Goal: Task Accomplishment & Management: Use online tool/utility

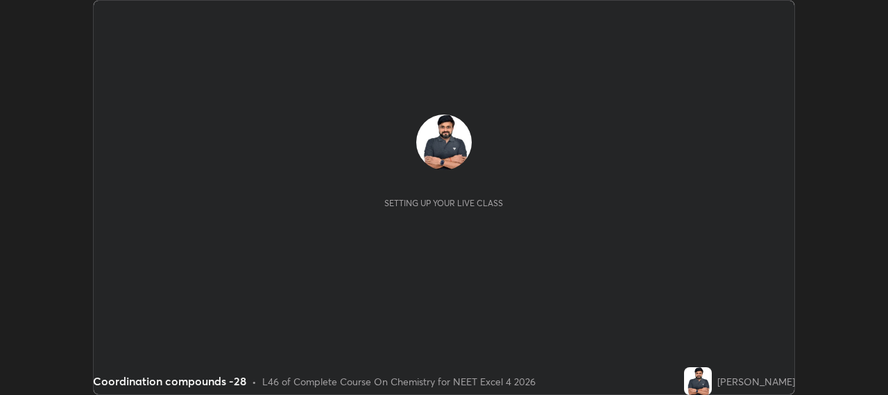
scroll to position [395, 887]
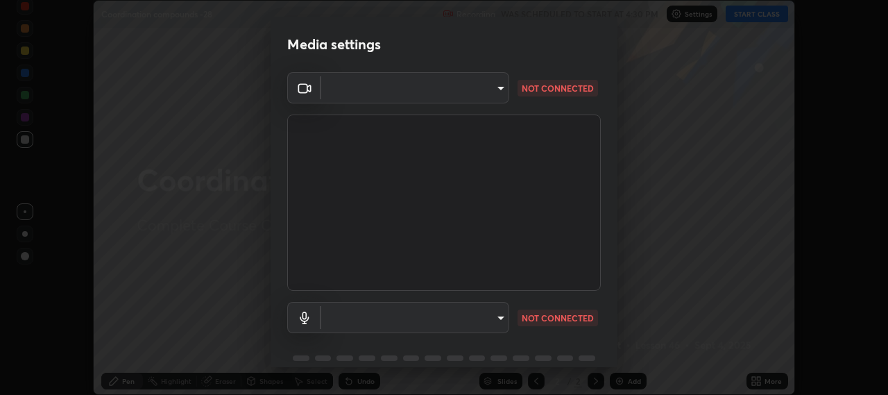
type input "b317e01ce44dabc3be8dd9fbd21c4c94838353ba5ba3926cf423050bf086703d"
type input "c3919e96a5ab5b599c6855178749ec7a7a8a003fead2dd7e2b47559334d8e3b5"
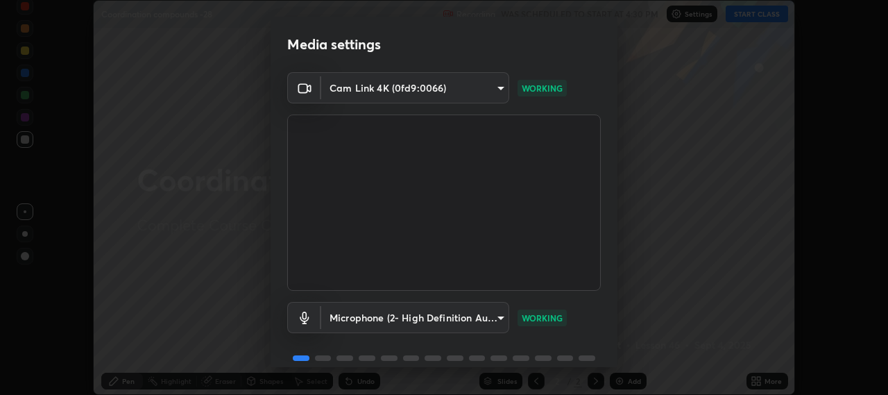
click at [380, 314] on body "Erase all Coordination compounds -28 Recording WAS SCHEDULED TO START AT 4:30 P…" at bounding box center [444, 197] width 888 height 395
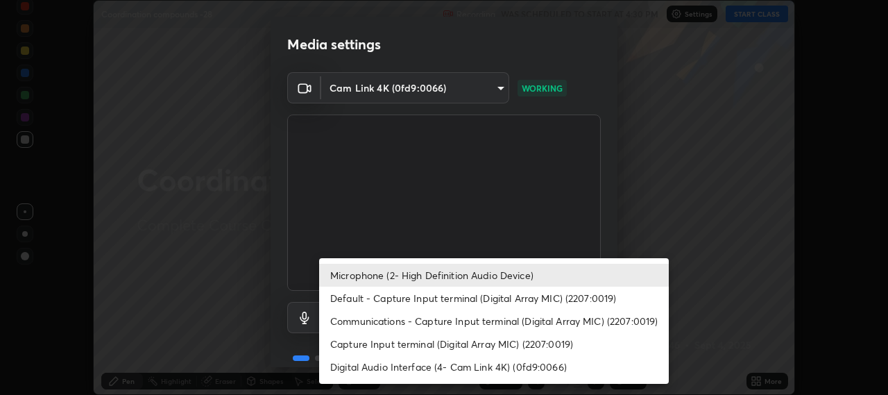
click at [365, 234] on div at bounding box center [444, 197] width 888 height 395
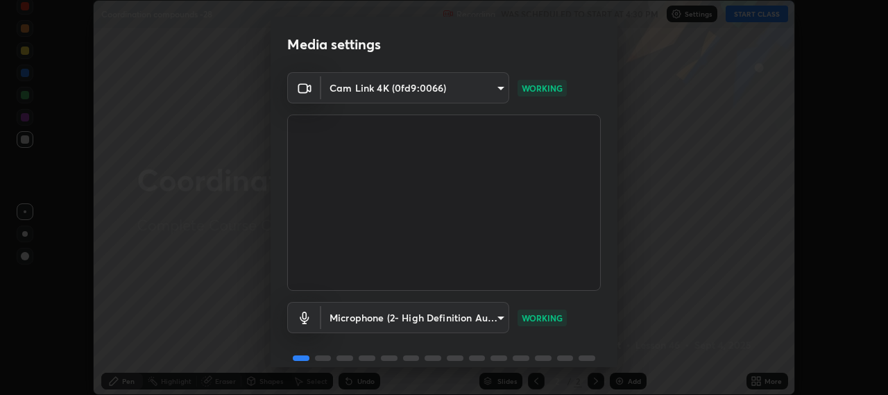
scroll to position [60, 0]
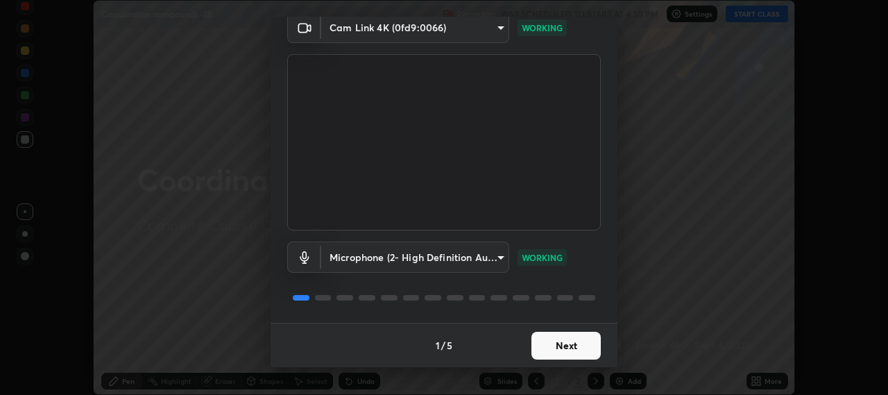
click at [549, 343] on button "Next" at bounding box center [565, 346] width 69 height 28
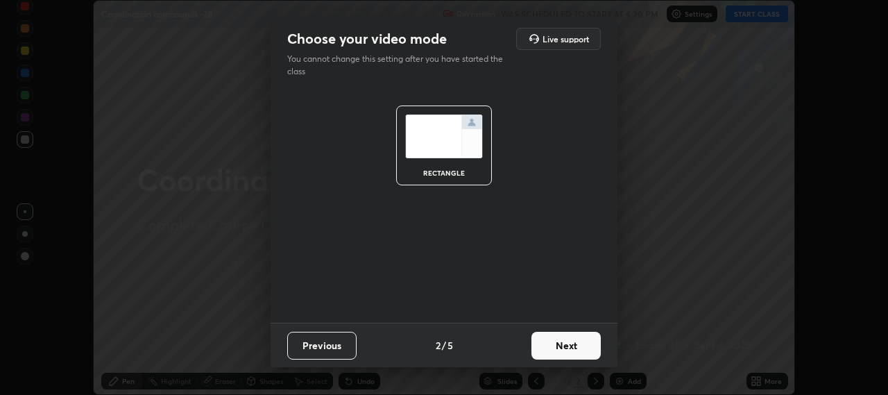
scroll to position [0, 0]
click at [550, 354] on button "Next" at bounding box center [565, 346] width 69 height 28
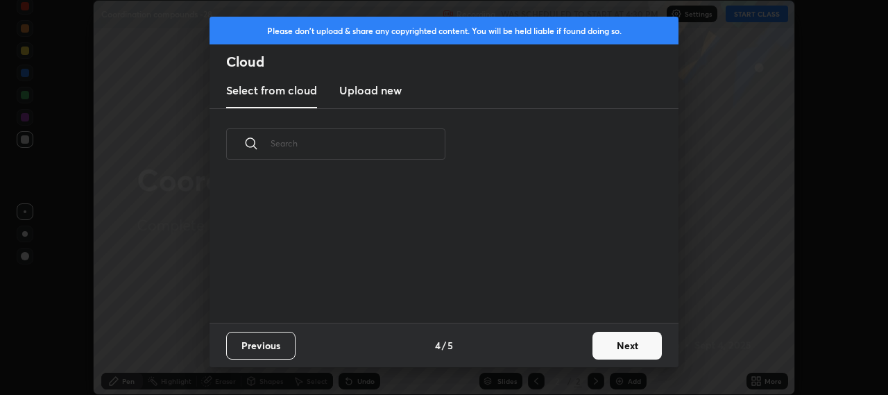
click at [558, 350] on div "Previous 4 / 5 Next" at bounding box center [443, 344] width 469 height 44
click at [605, 338] on button "Next" at bounding box center [626, 346] width 69 height 28
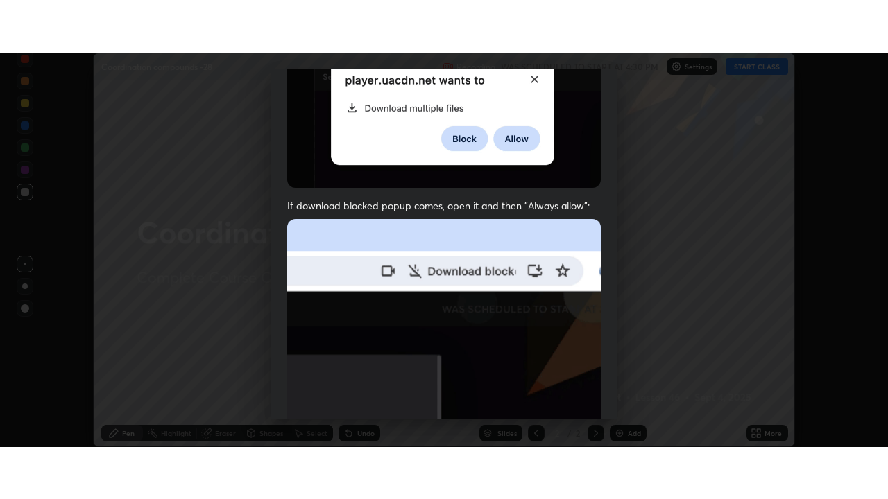
scroll to position [343, 0]
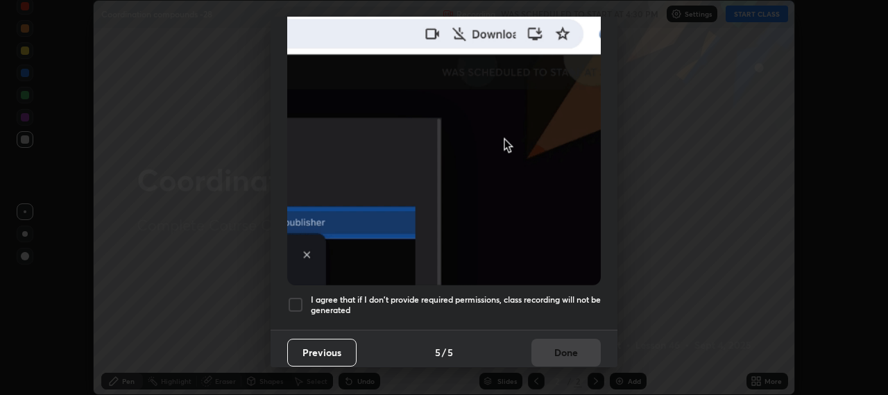
click at [297, 302] on div at bounding box center [295, 304] width 17 height 17
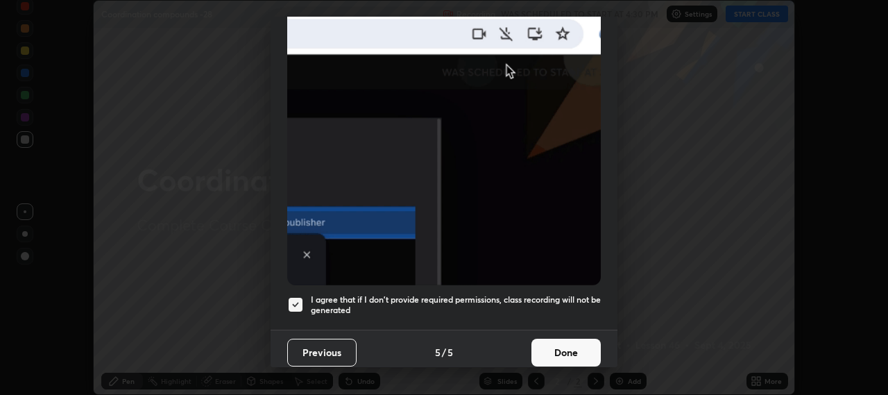
click at [576, 341] on button "Done" at bounding box center [565, 352] width 69 height 28
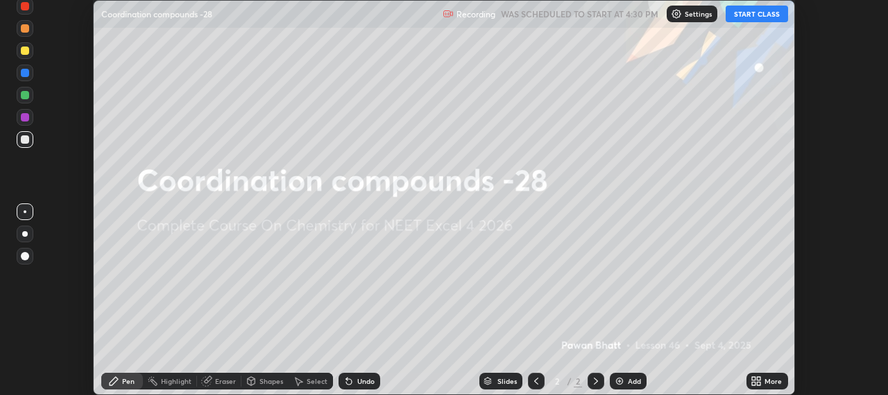
click at [749, 15] on button "START CLASS" at bounding box center [756, 14] width 62 height 17
click at [757, 378] on icon at bounding box center [758, 378] width 3 height 3
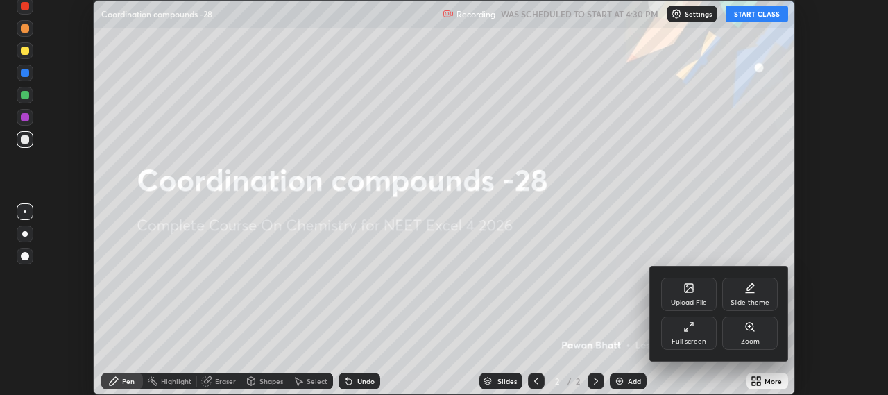
click at [689, 329] on icon at bounding box center [688, 326] width 11 height 11
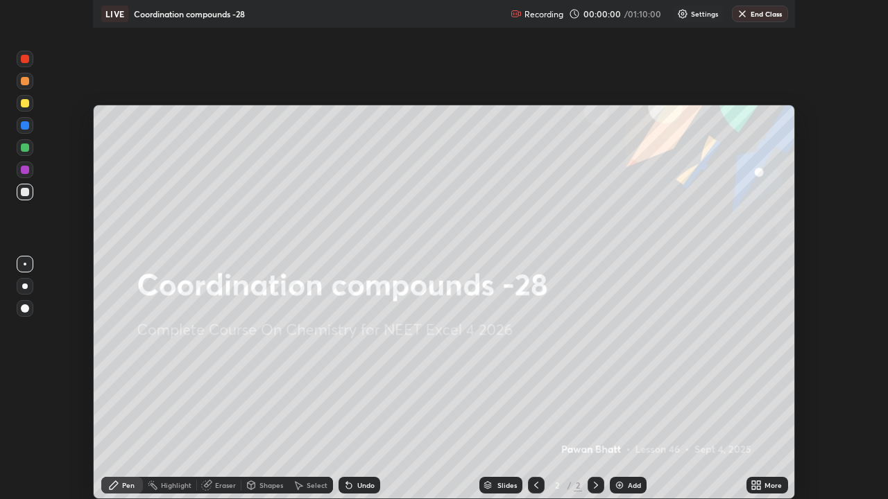
scroll to position [499, 888]
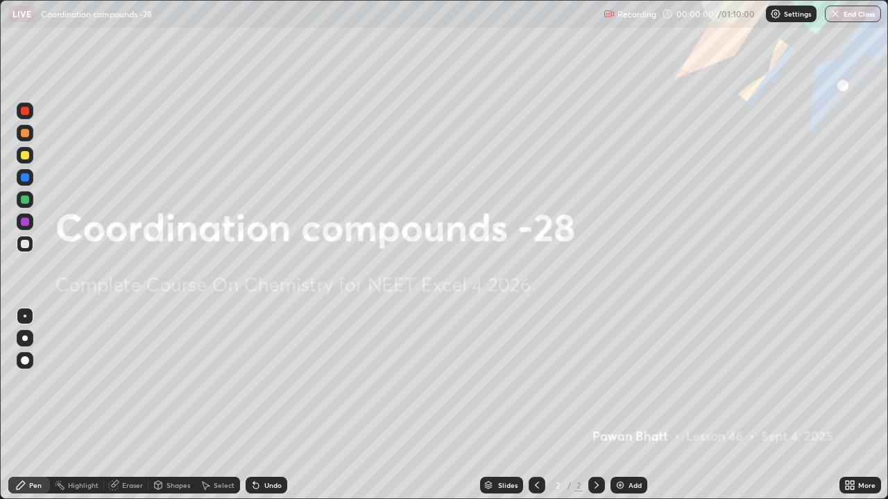
click at [623, 394] on img at bounding box center [619, 485] width 11 height 11
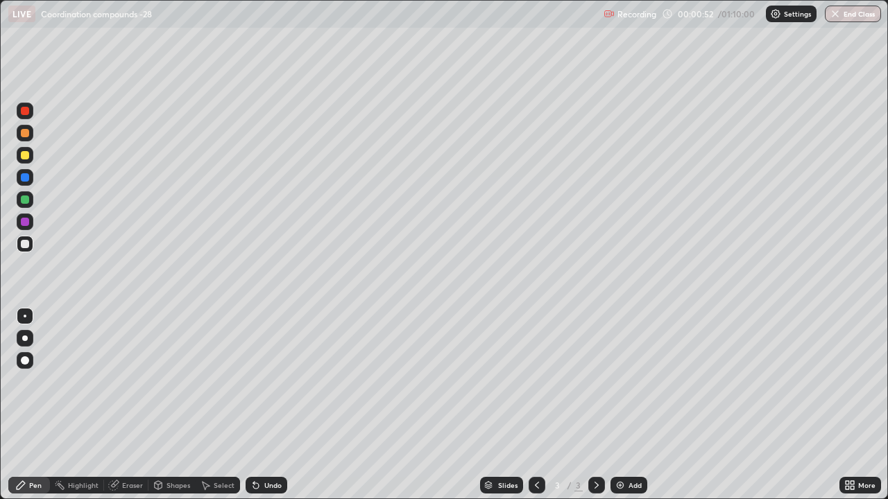
click at [25, 338] on div at bounding box center [25, 339] width 6 height 6
click at [26, 159] on div at bounding box center [25, 155] width 8 height 8
click at [272, 394] on div "Undo" at bounding box center [272, 485] width 17 height 7
click at [261, 394] on div "Undo" at bounding box center [267, 485] width 42 height 17
click at [264, 394] on div "Undo" at bounding box center [272, 485] width 17 height 7
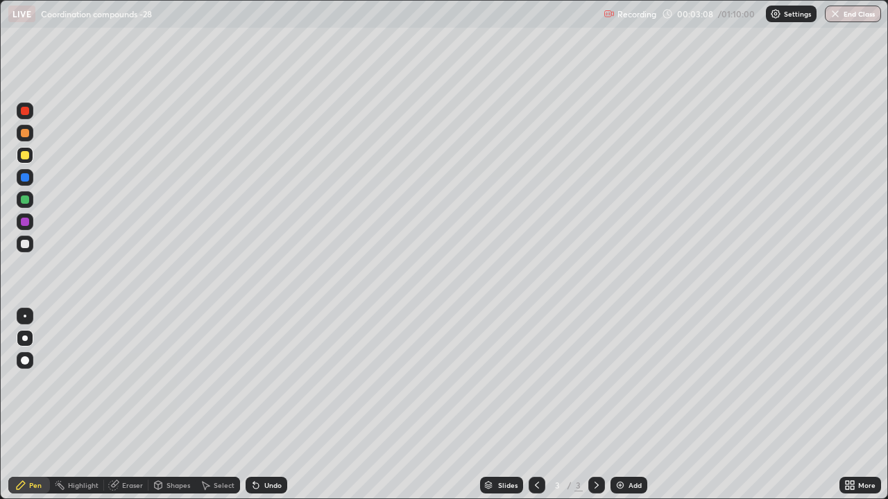
click at [266, 394] on div "Undo" at bounding box center [272, 485] width 17 height 7
click at [23, 198] on div at bounding box center [25, 200] width 8 height 8
click at [618, 394] on img at bounding box center [619, 485] width 11 height 11
click at [621, 394] on img at bounding box center [619, 485] width 11 height 11
click at [24, 153] on div at bounding box center [25, 155] width 8 height 8
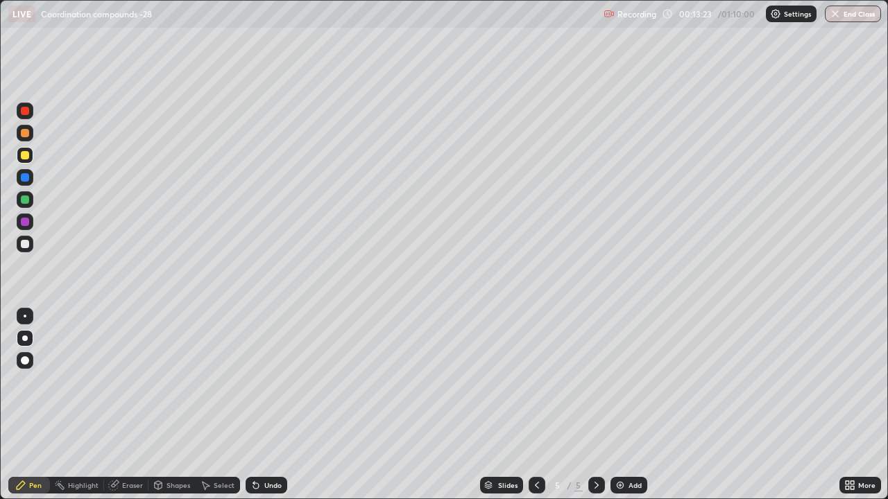
click at [25, 157] on div at bounding box center [25, 155] width 8 height 8
click at [24, 200] on div at bounding box center [25, 200] width 8 height 8
click at [24, 156] on div at bounding box center [25, 155] width 8 height 8
click at [622, 394] on img at bounding box center [619, 485] width 11 height 11
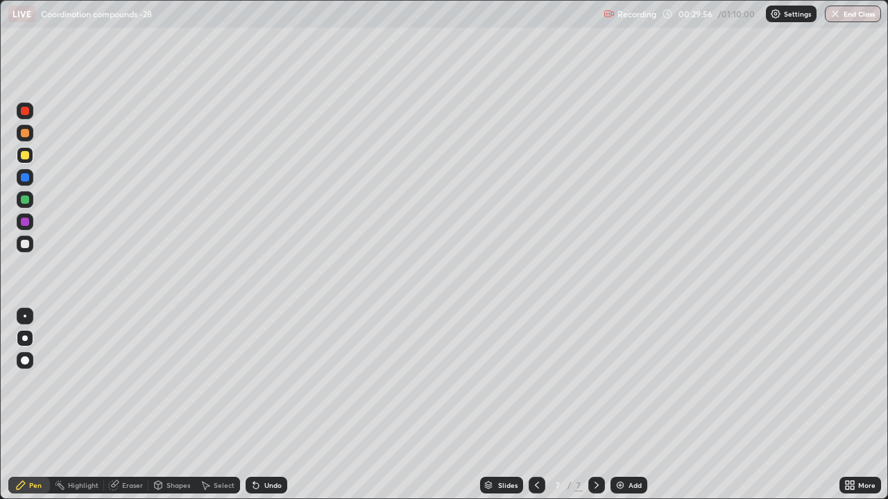
click at [622, 394] on img at bounding box center [619, 485] width 11 height 11
click at [26, 243] on div at bounding box center [25, 244] width 8 height 8
click at [623, 394] on img at bounding box center [619, 485] width 11 height 11
click at [261, 394] on div "Undo" at bounding box center [267, 485] width 42 height 17
click at [265, 394] on div "Undo" at bounding box center [272, 485] width 17 height 7
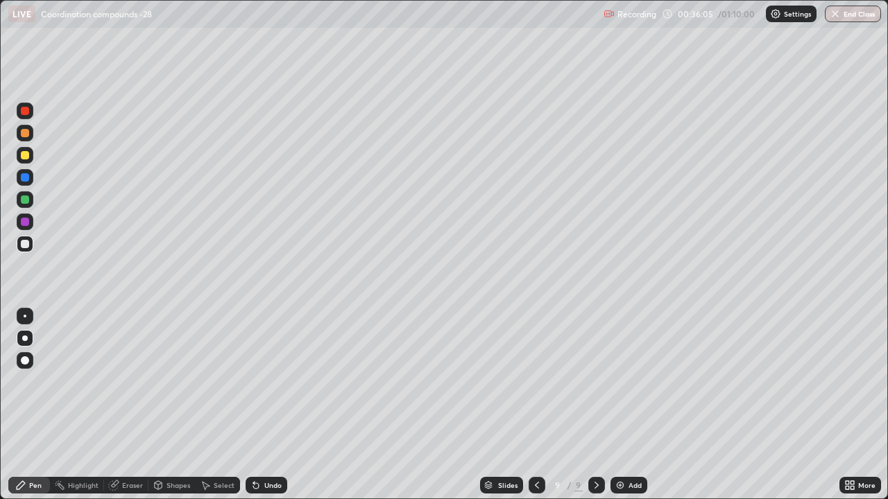
click at [267, 394] on div "Undo" at bounding box center [272, 485] width 17 height 7
click at [260, 394] on div "Undo" at bounding box center [267, 485] width 42 height 17
click at [264, 394] on div "Undo" at bounding box center [267, 485] width 42 height 17
click at [265, 394] on div "Undo" at bounding box center [267, 485] width 42 height 17
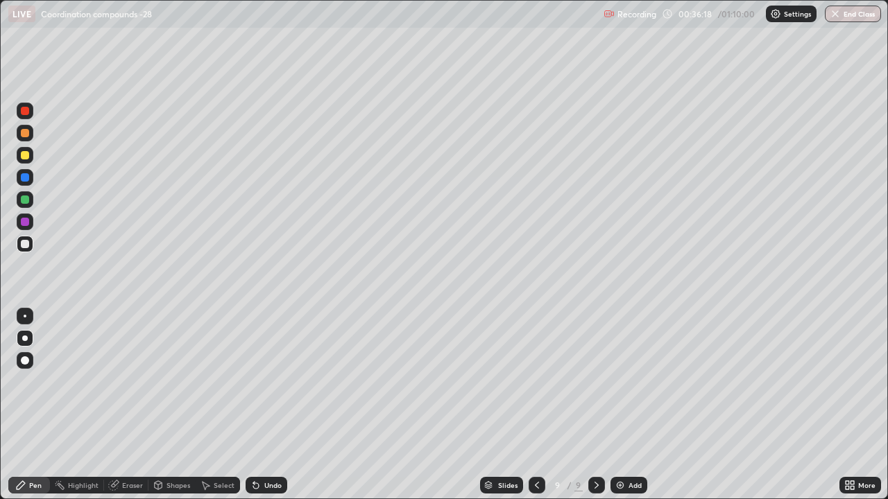
click at [265, 394] on div "Undo" at bounding box center [272, 485] width 17 height 7
click at [21, 152] on div at bounding box center [25, 155] width 8 height 8
click at [628, 394] on div "Add" at bounding box center [634, 485] width 13 height 7
click at [621, 394] on img at bounding box center [619, 485] width 11 height 11
click at [264, 394] on div "Undo" at bounding box center [272, 485] width 17 height 7
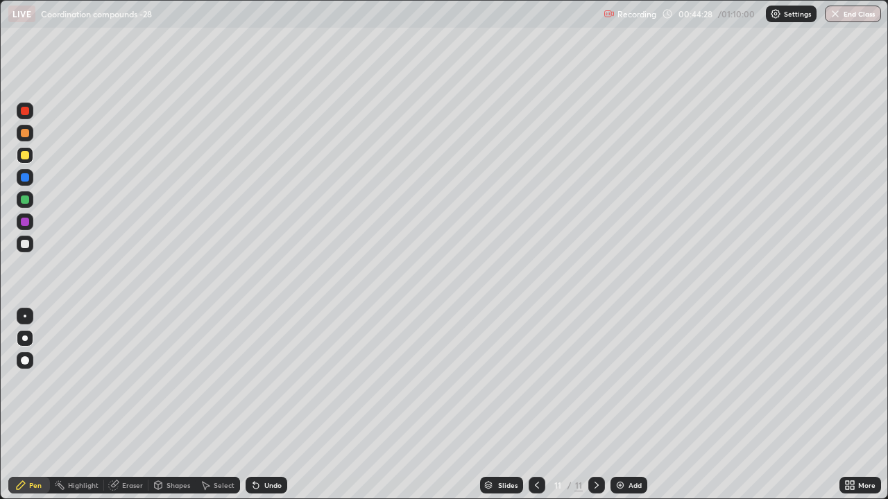
click at [264, 394] on div "Undo" at bounding box center [272, 485] width 17 height 7
click at [261, 394] on div "Undo" at bounding box center [267, 485] width 42 height 17
click at [137, 394] on div "Eraser" at bounding box center [132, 485] width 21 height 7
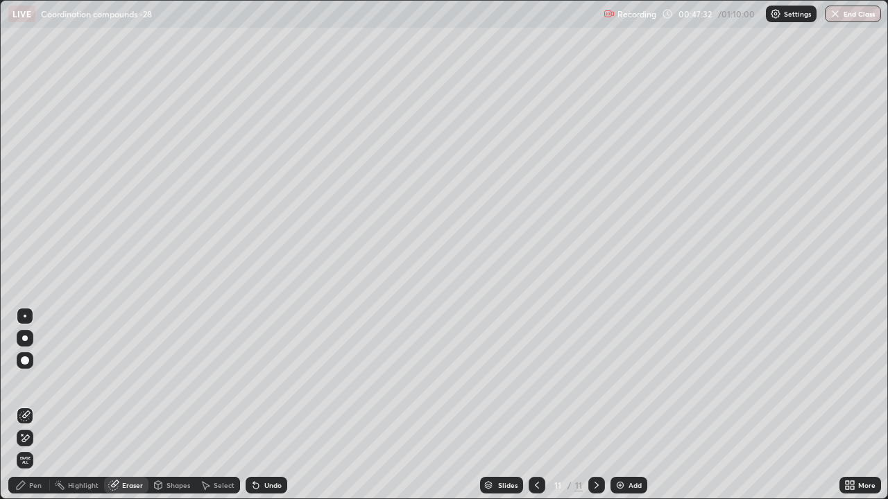
click at [42, 394] on div "Pen" at bounding box center [29, 485] width 42 height 17
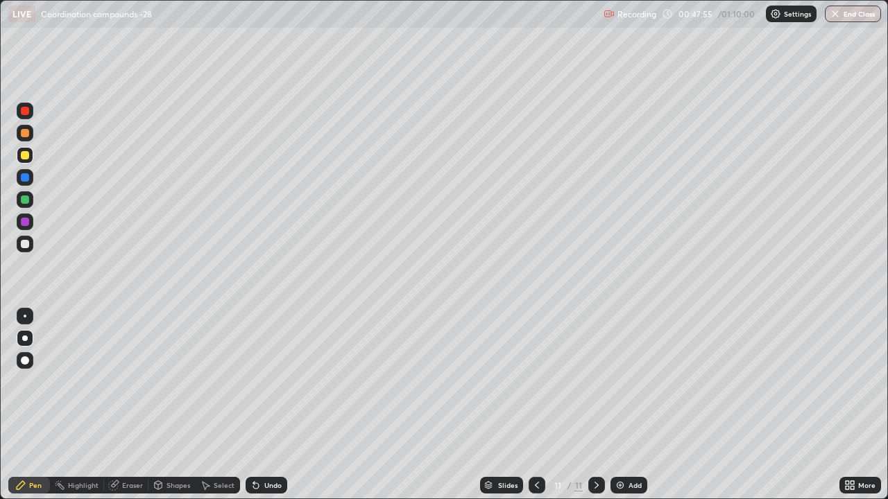
click at [265, 394] on div "Undo" at bounding box center [267, 485] width 42 height 17
click at [268, 394] on div "Undo" at bounding box center [267, 485] width 42 height 17
click at [626, 394] on div "Add" at bounding box center [628, 485] width 37 height 17
click at [131, 394] on div "Eraser" at bounding box center [132, 485] width 21 height 7
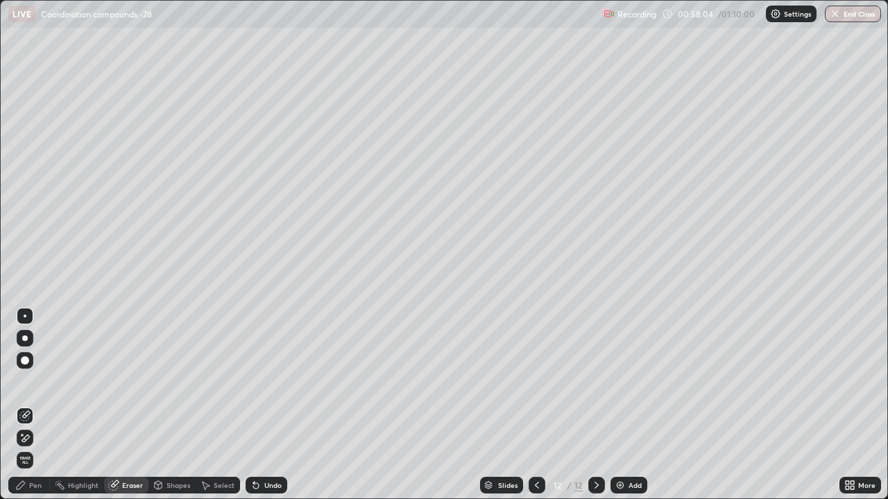
click at [37, 394] on div "Pen" at bounding box center [35, 485] width 12 height 7
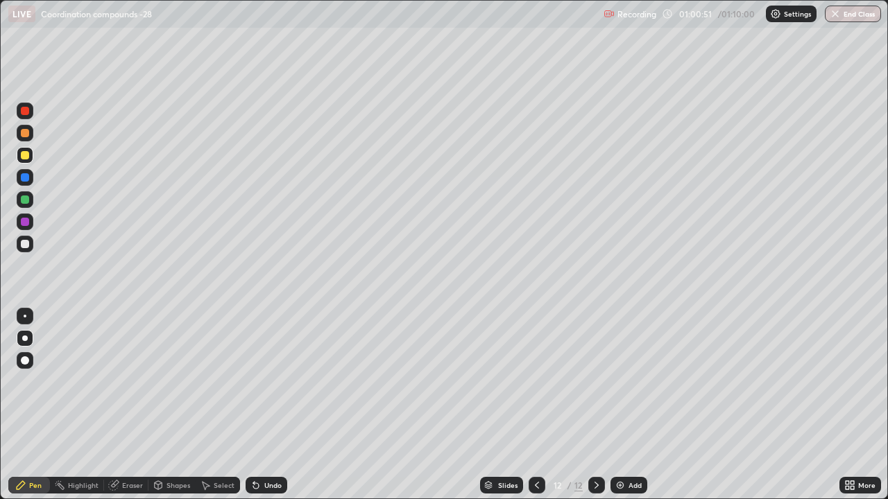
click at [626, 394] on div "Add" at bounding box center [628, 485] width 37 height 17
click at [855, 15] on button "End Class" at bounding box center [853, 14] width 56 height 17
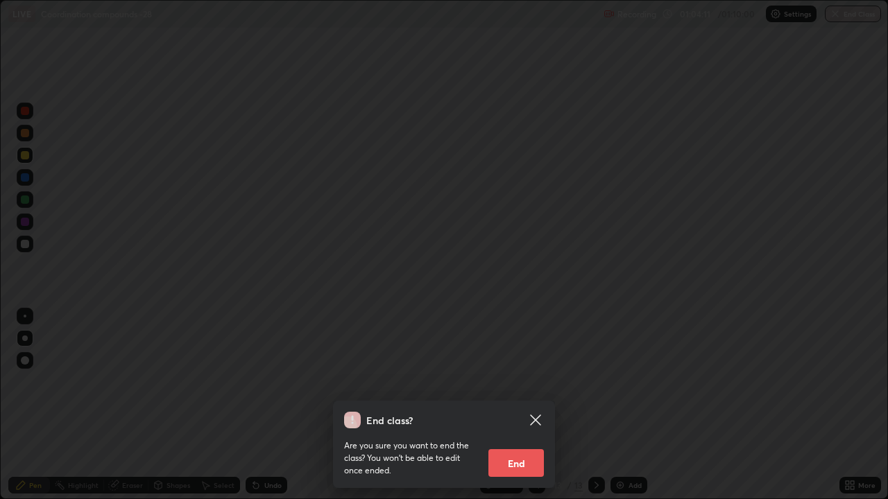
click at [518, 394] on button "End" at bounding box center [515, 463] width 55 height 28
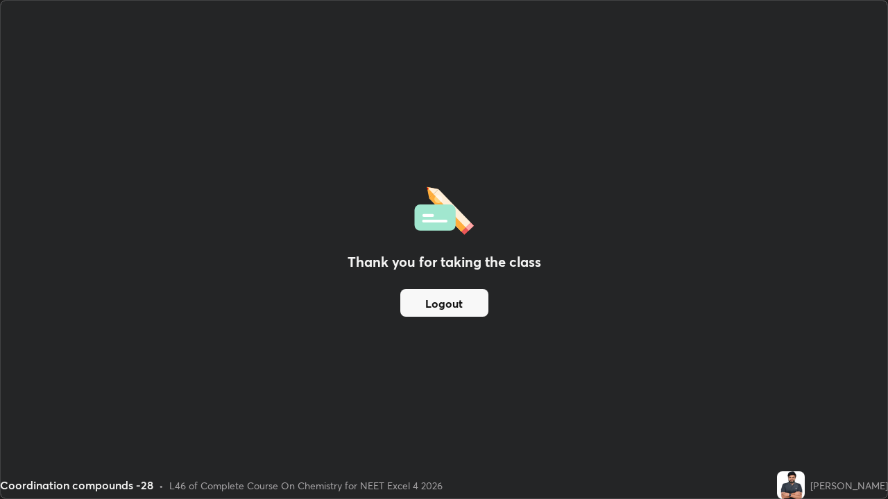
click at [446, 302] on button "Logout" at bounding box center [444, 303] width 88 height 28
click at [445, 308] on button "Logout" at bounding box center [444, 303] width 88 height 28
click at [433, 314] on button "Logout" at bounding box center [444, 303] width 88 height 28
